Goal: Task Accomplishment & Management: Manage account settings

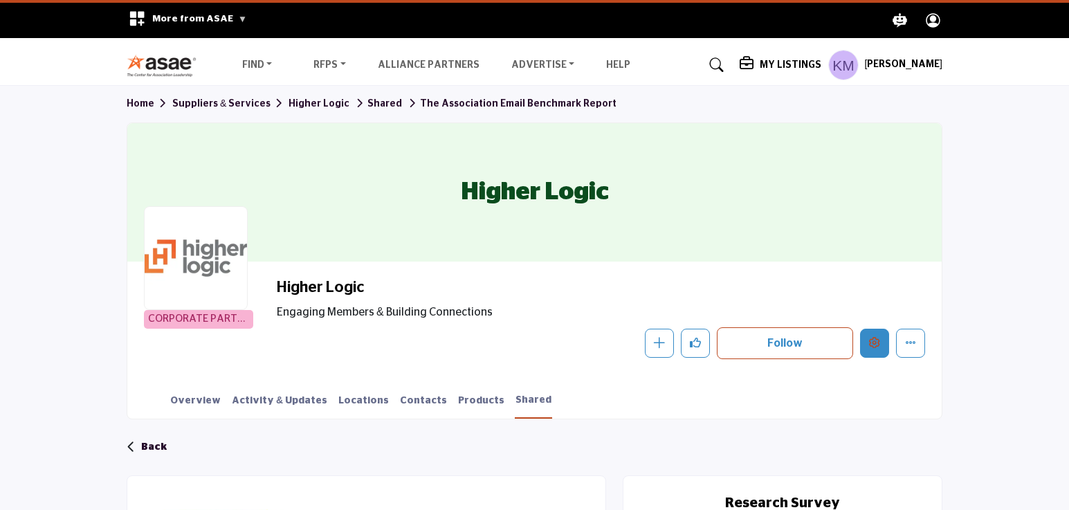
click at [878, 348] on button "Edit company" at bounding box center [874, 343] width 29 height 29
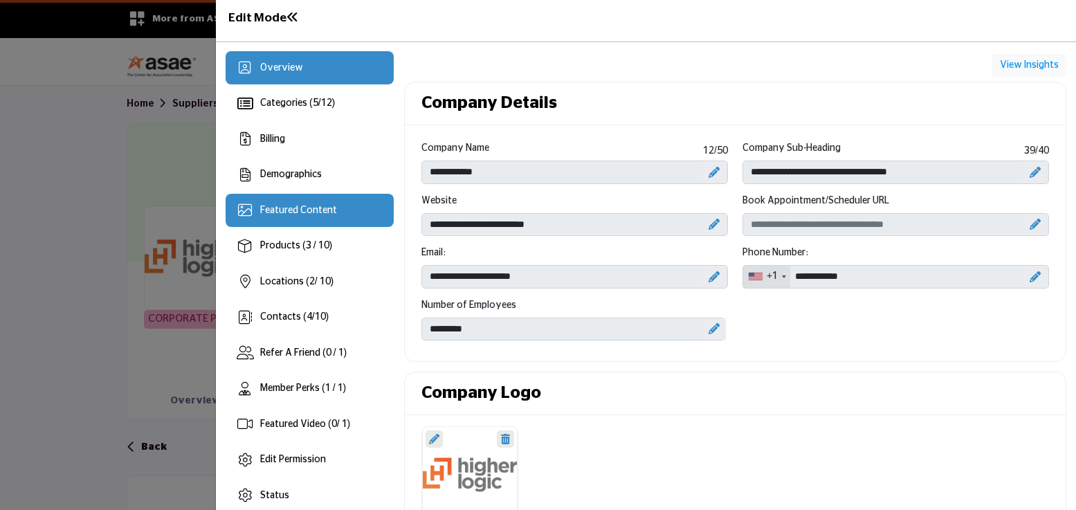
click at [262, 198] on div "Featured Content" at bounding box center [309, 210] width 168 height 33
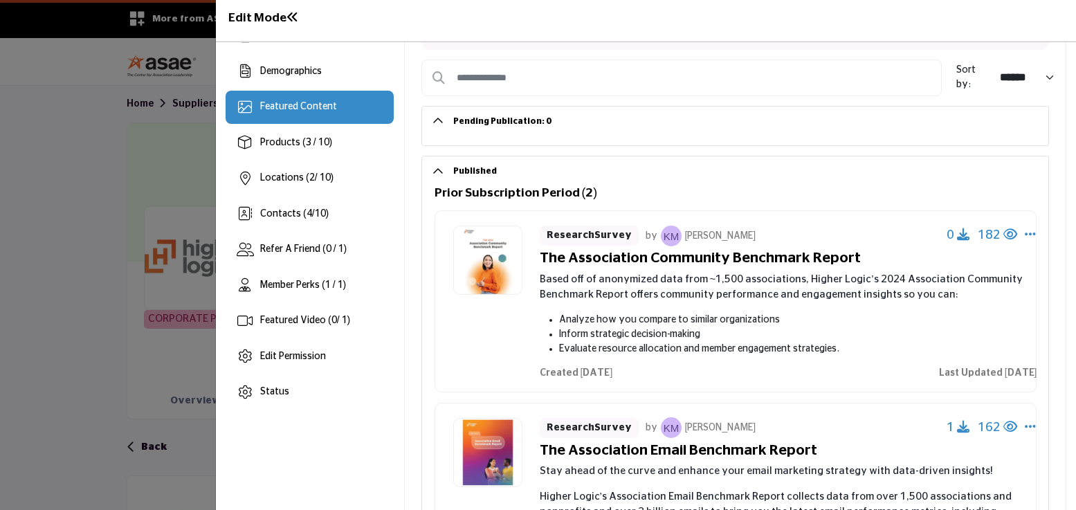
scroll to position [137, 0]
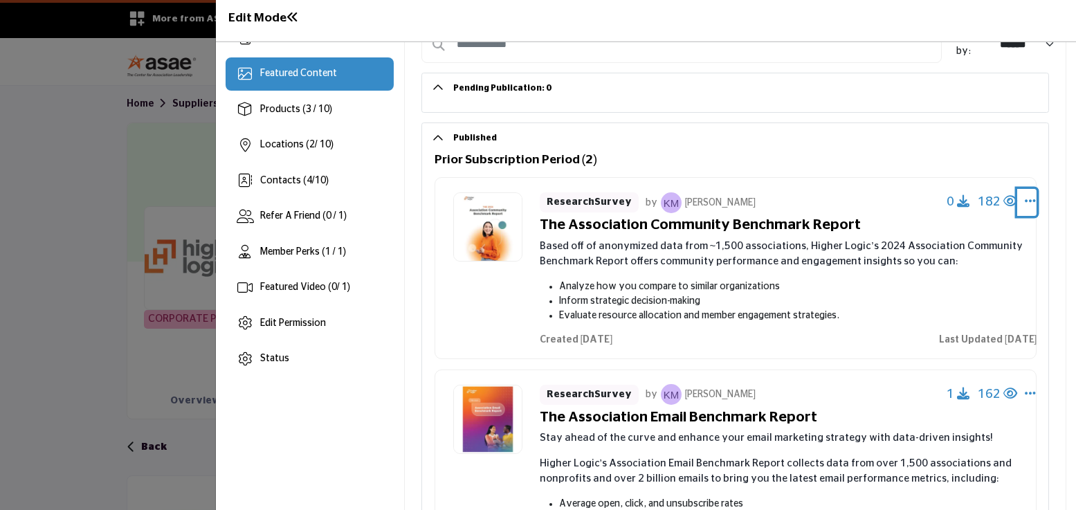
click at [1028, 205] on icon "Select Dropdown Options" at bounding box center [1029, 200] width 11 height 12
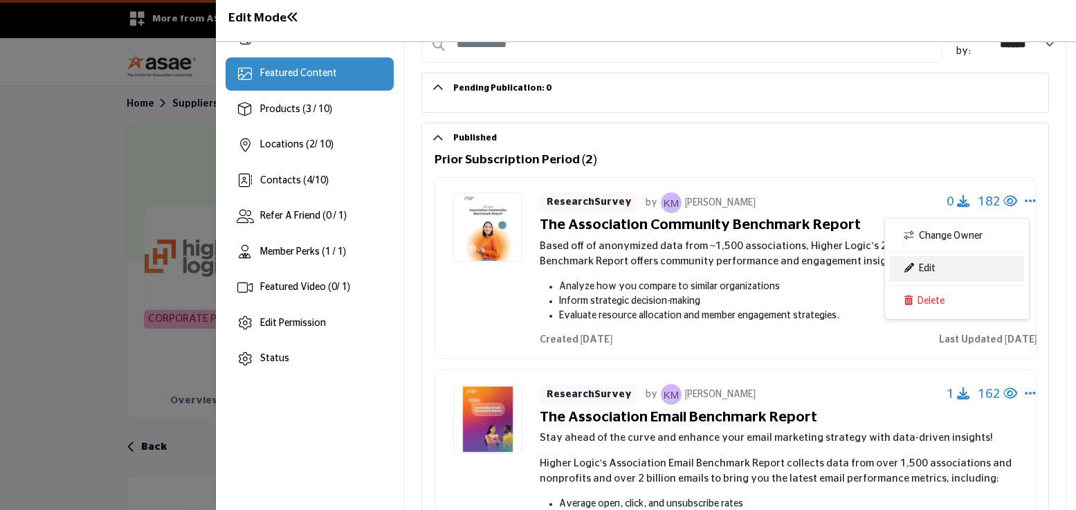
click at [917, 268] on link "Edit" at bounding box center [957, 268] width 134 height 25
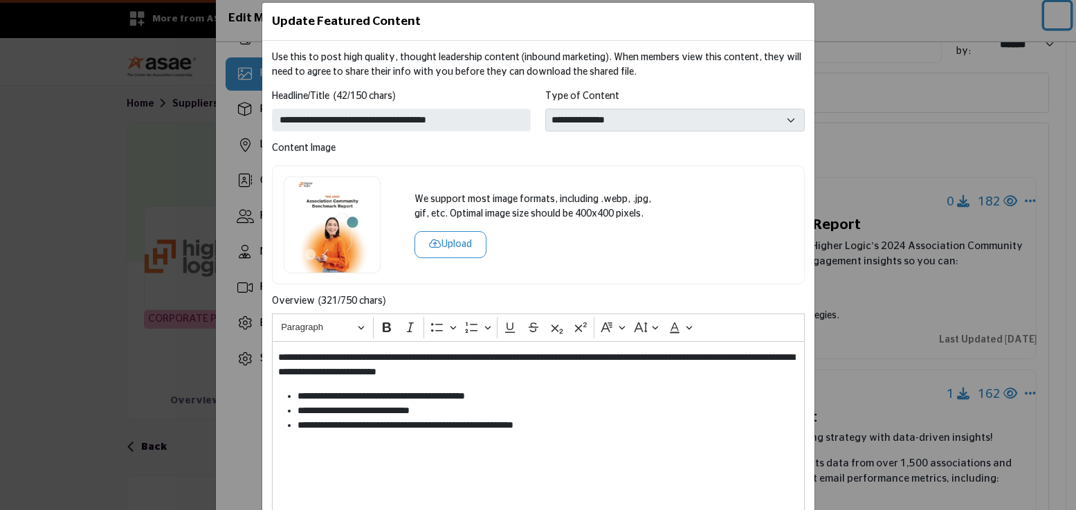
scroll to position [0, 0]
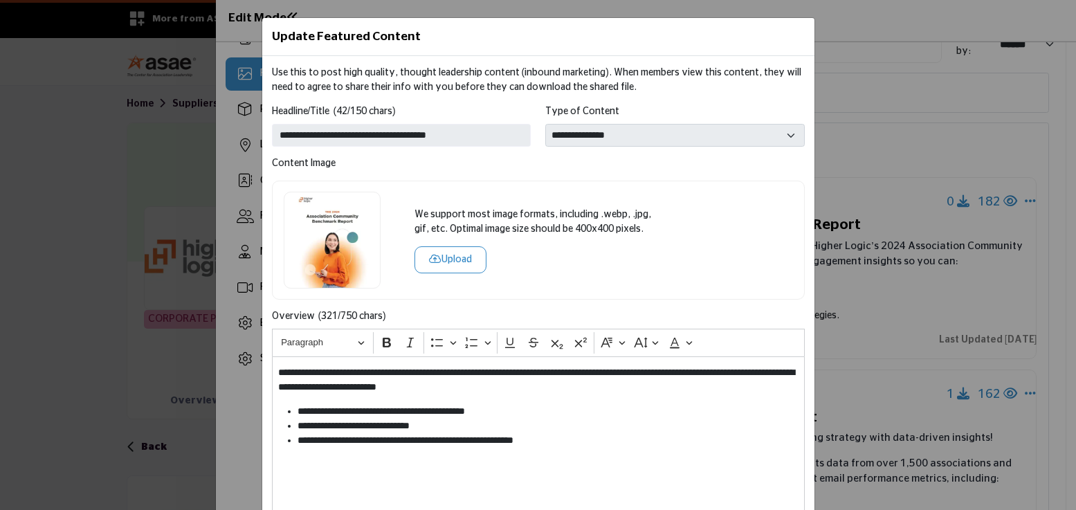
click at [248, 77] on div "**********" at bounding box center [538, 255] width 1076 height 510
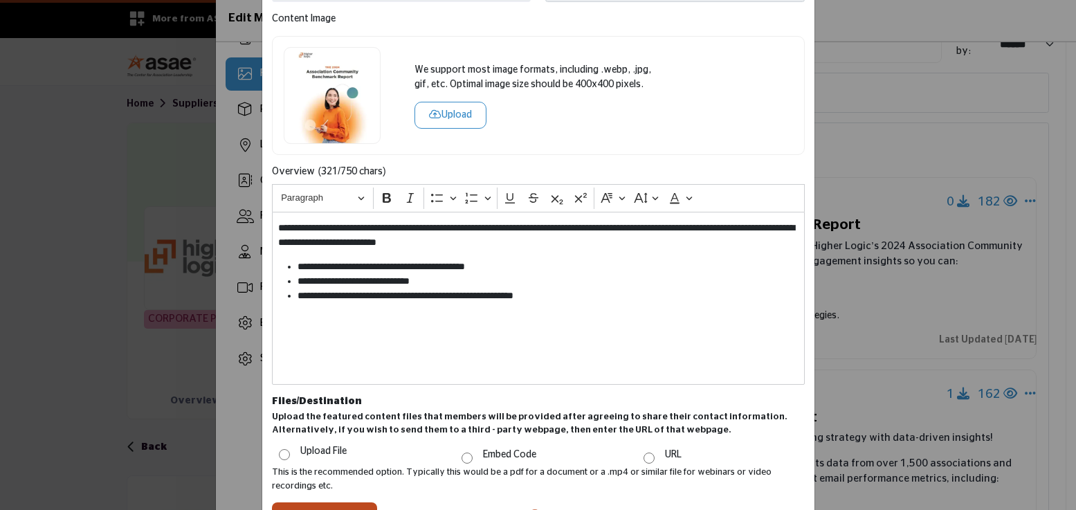
scroll to position [273, 0]
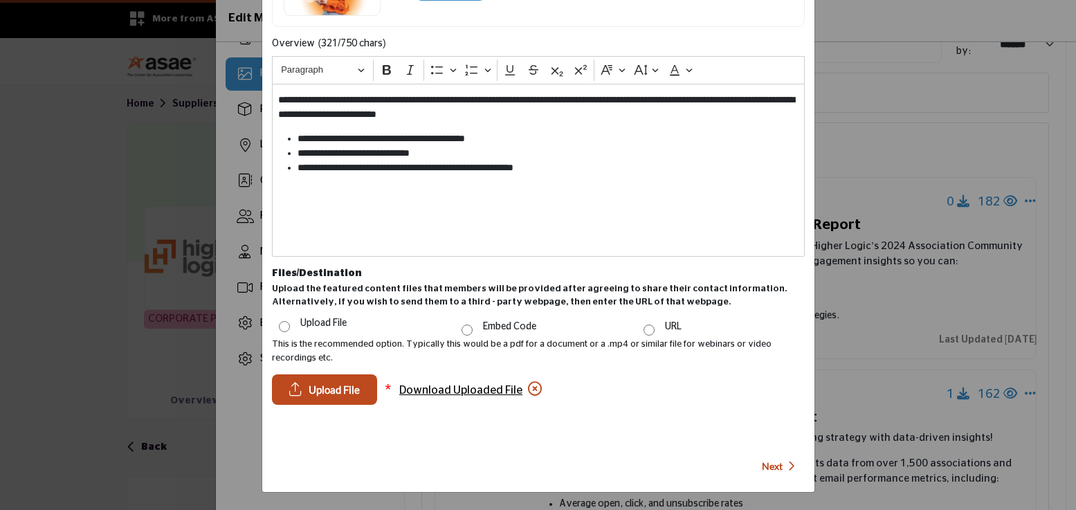
click at [779, 465] on p "Next" at bounding box center [778, 466] width 33 height 14
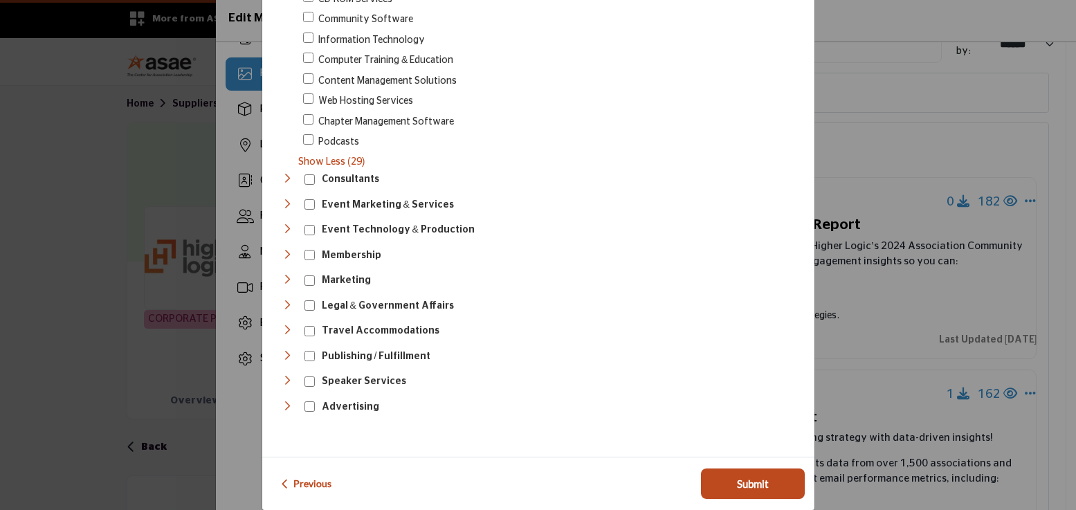
scroll to position [986, 0]
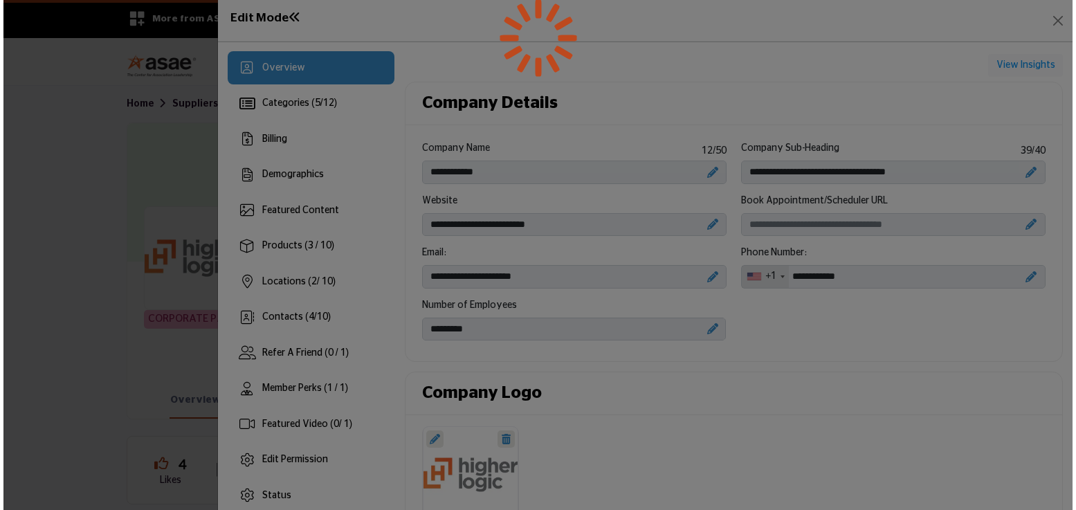
scroll to position [129, 0]
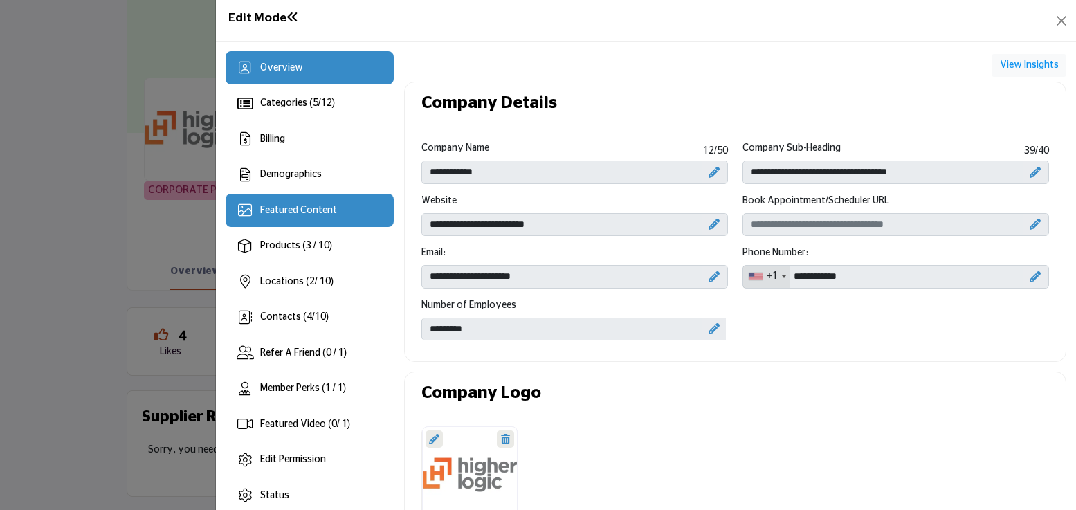
click at [349, 219] on div "Featured Content" at bounding box center [309, 210] width 168 height 33
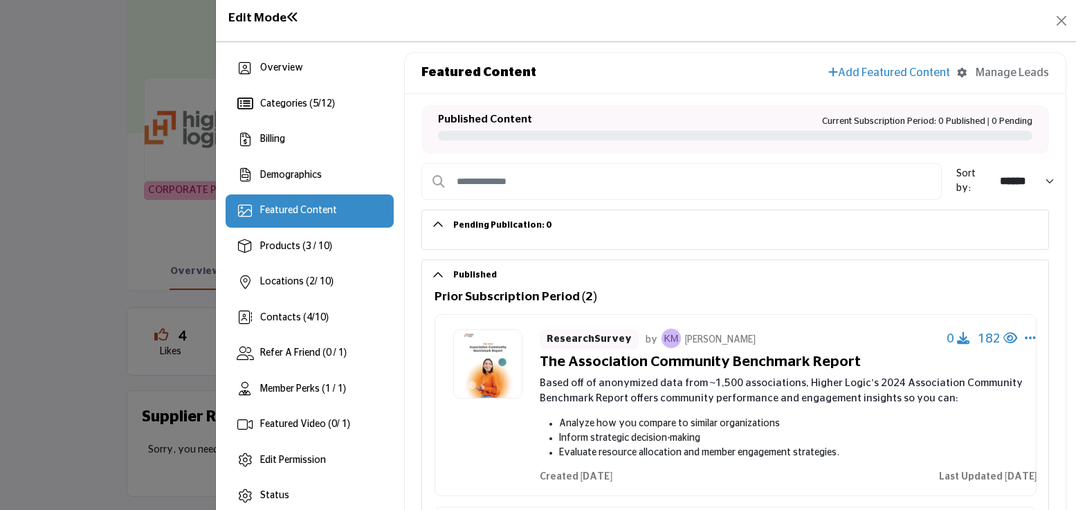
click at [448, 277] on button "Published" at bounding box center [745, 275] width 605 height 30
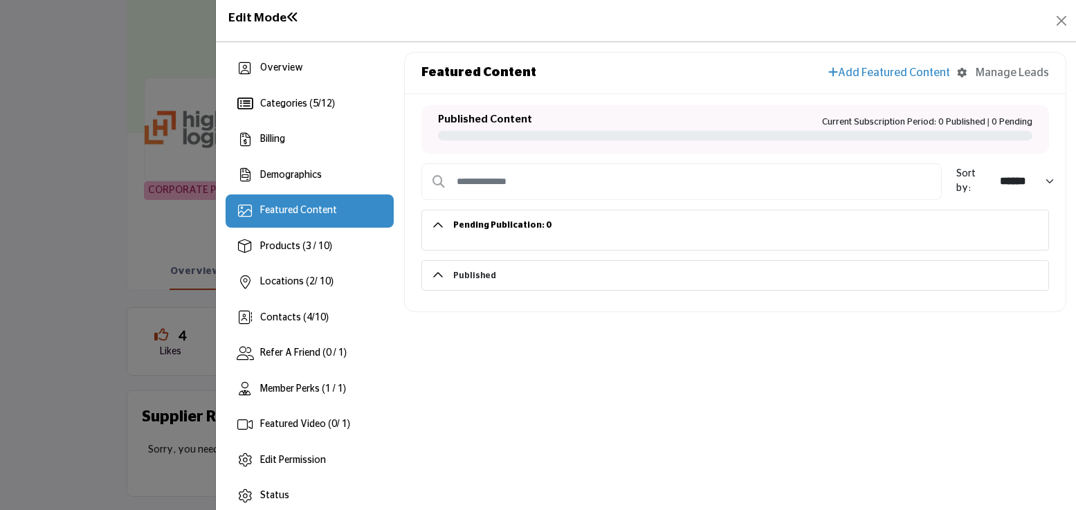
click at [448, 277] on button "Published" at bounding box center [745, 276] width 605 height 30
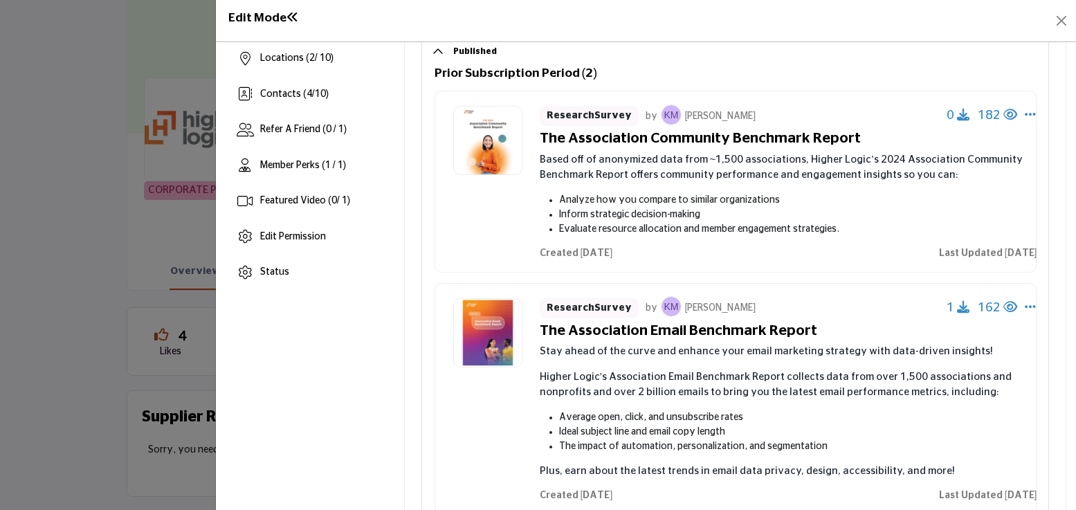
scroll to position [266, 0]
